Goal: Task Accomplishment & Management: Use online tool/utility

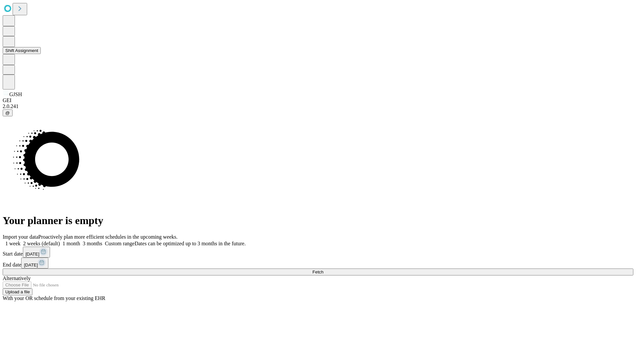
click at [41, 54] on button "Shift Assignment" at bounding box center [22, 50] width 38 height 7
